Goal: Find contact information: Find contact information

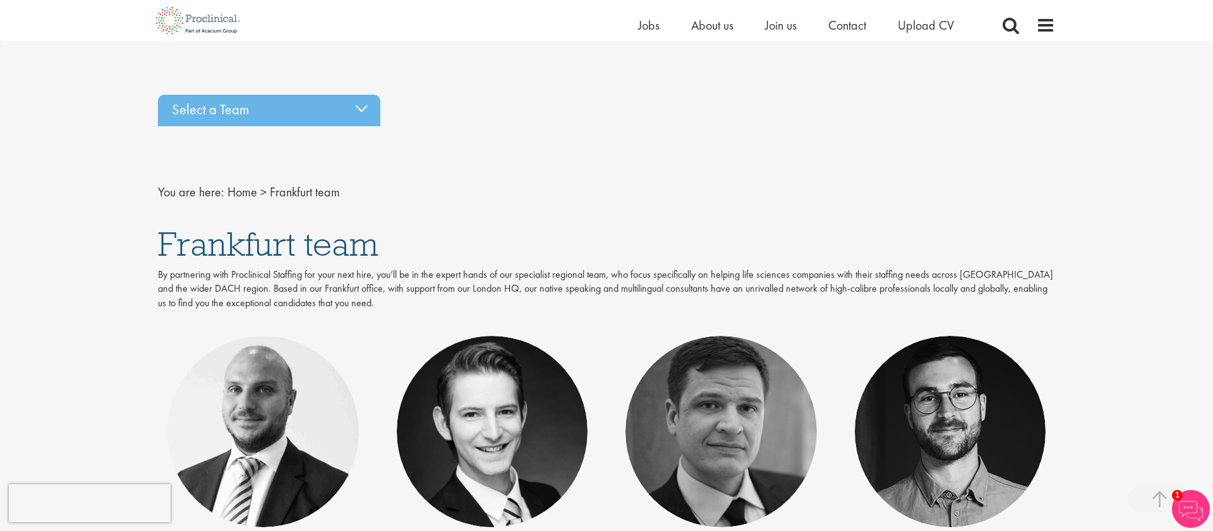
click at [498, 402] on link "[PERSON_NAME]" at bounding box center [492, 414] width 140 height 24
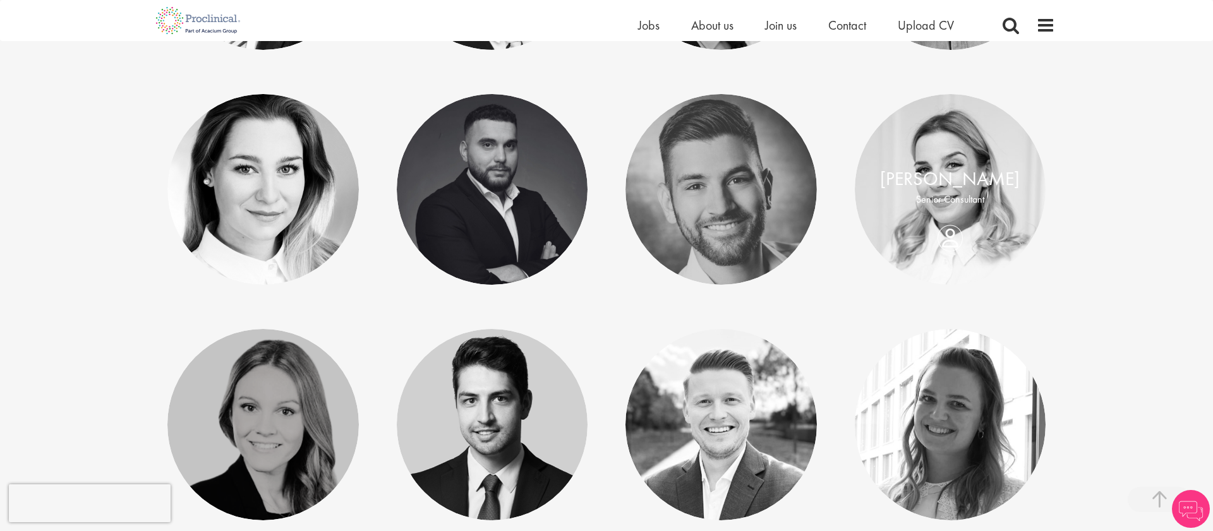
scroll to position [514, 0]
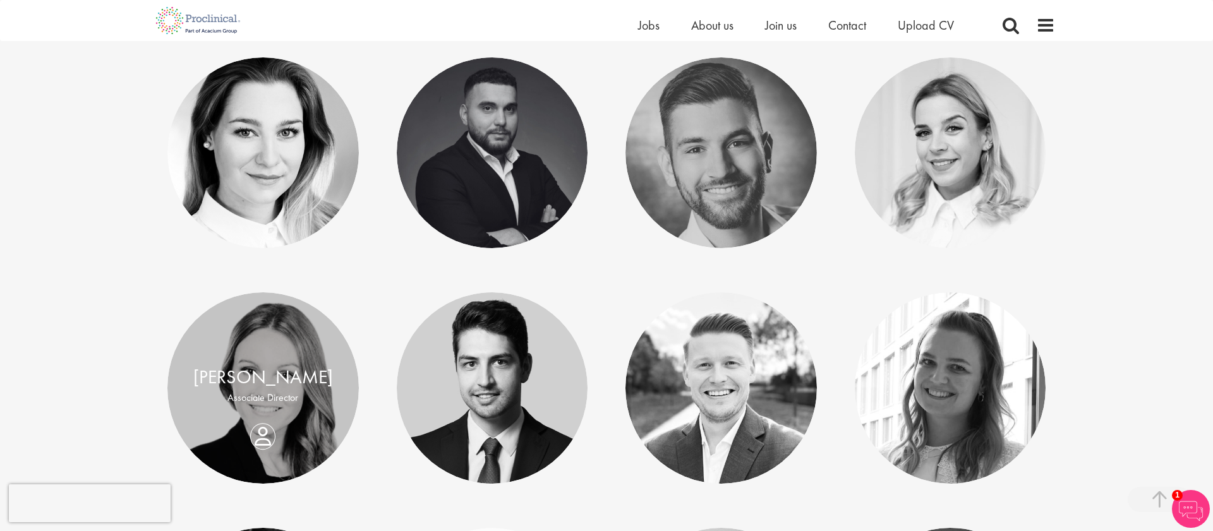
click at [273, 409] on div "Lisa Gobel Associate Director" at bounding box center [262, 389] width 191 height 48
click at [280, 387] on link "Lisa Gobel" at bounding box center [263, 378] width 140 height 24
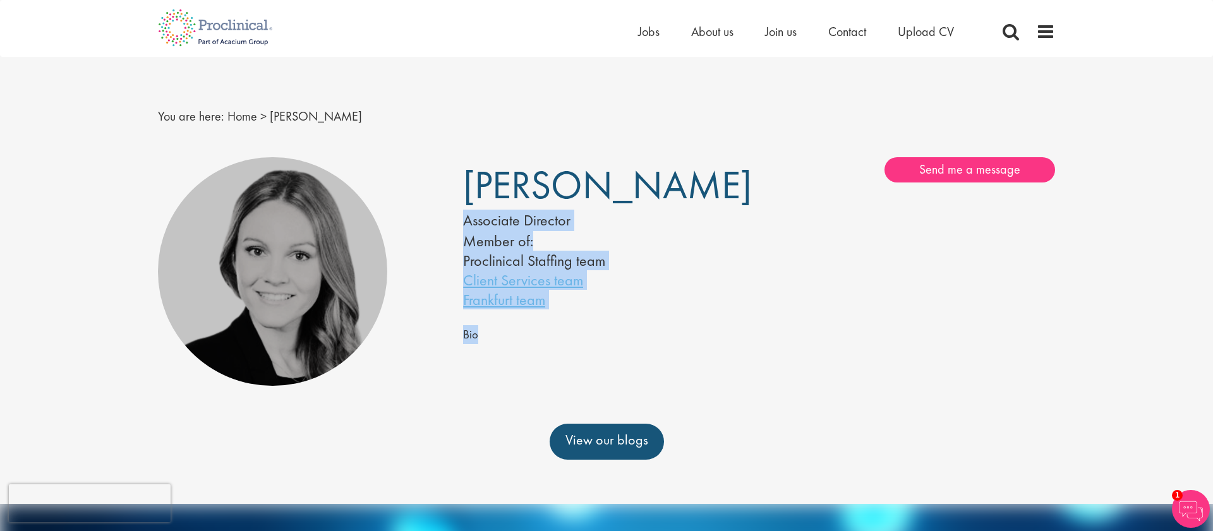
drag, startPoint x: 466, startPoint y: 188, endPoint x: 613, endPoint y: 329, distance: 202.9
click at [613, 329] on div "Lisa Gobel Associate Director Member of: Proclinical Staffing team Client Servi…" at bounding box center [759, 260] width 611 height 206
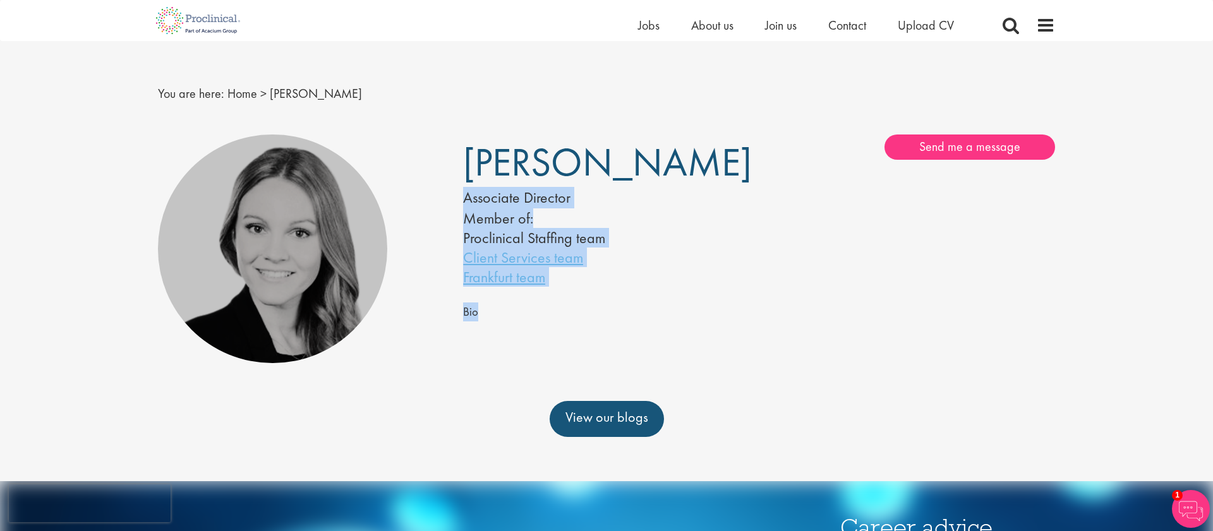
click at [629, 344] on div "Lisa Gobel Associate Director Member of: Proclinical Staffing team Client Servi…" at bounding box center [606, 249] width 916 height 242
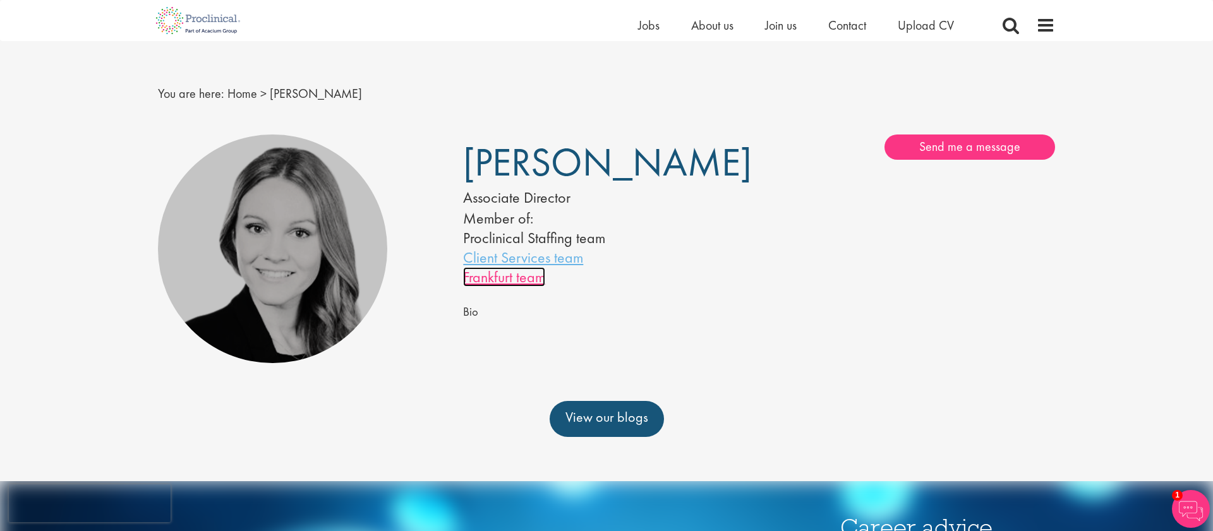
click at [526, 275] on link "Frankfurt team" at bounding box center [504, 277] width 82 height 20
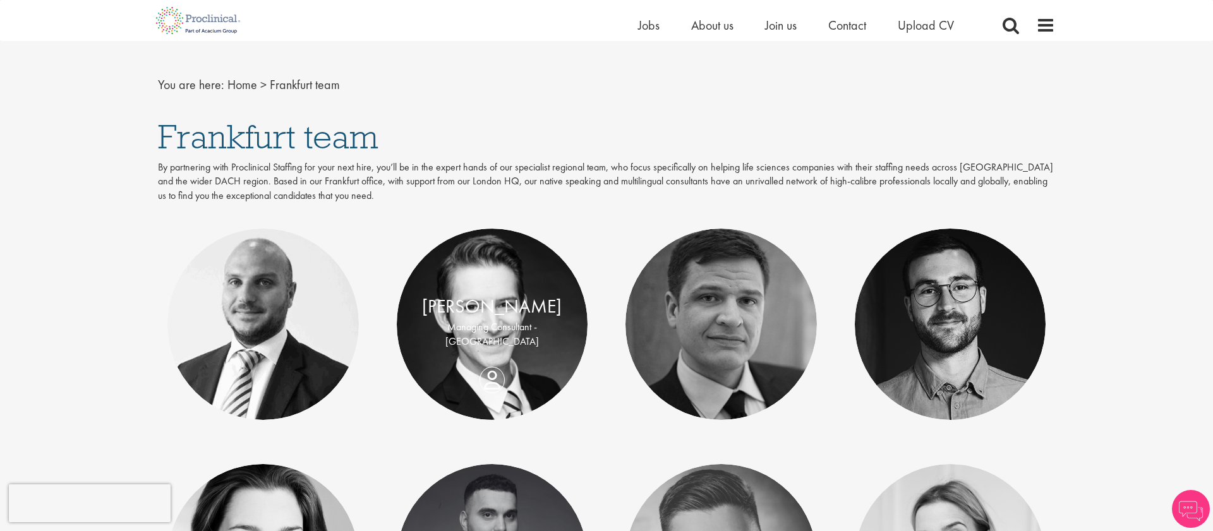
scroll to position [369, 0]
